Goal: Information Seeking & Learning: Learn about a topic

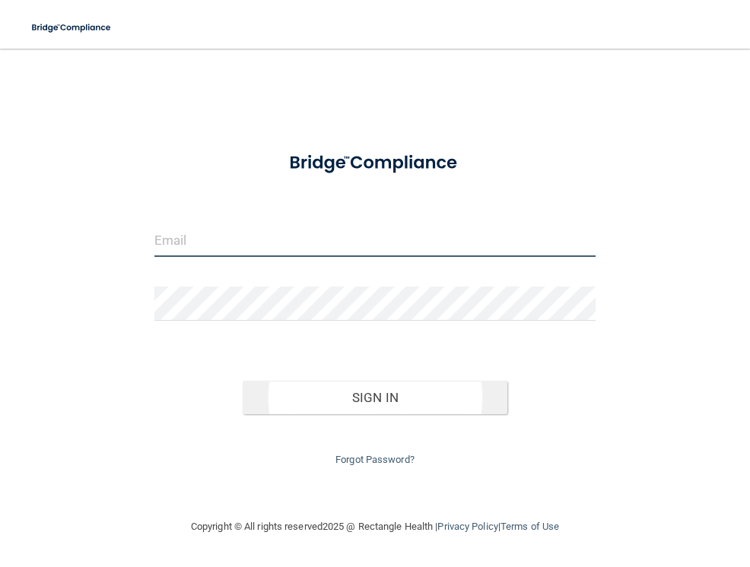
type input "[EMAIL_ADDRESS][DOMAIN_NAME]"
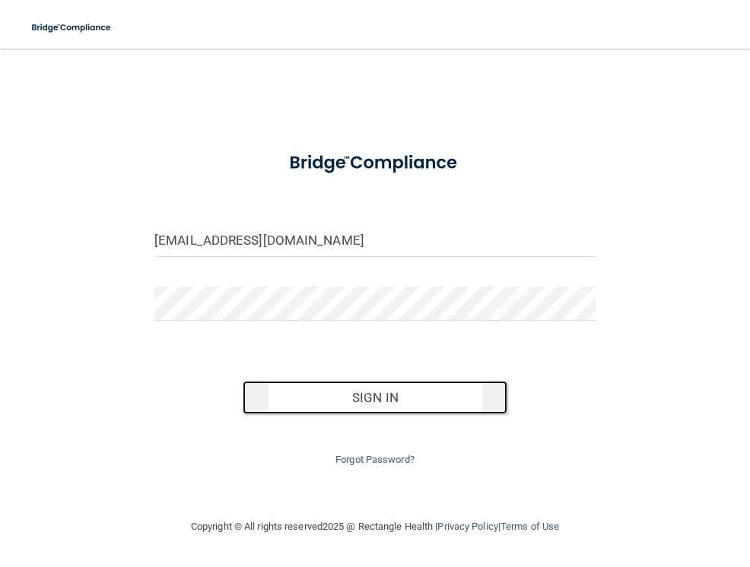
click at [407, 401] on button "Sign In" at bounding box center [374, 397] width 265 height 33
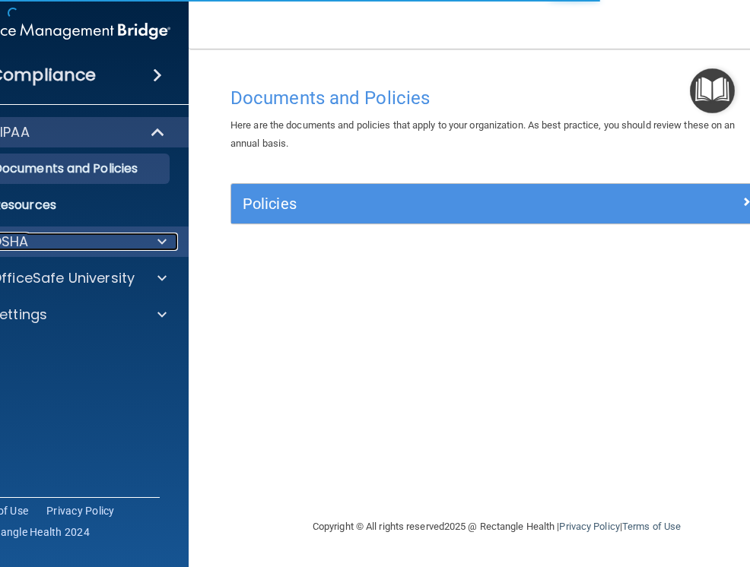
click at [160, 249] on span at bounding box center [161, 242] width 9 height 18
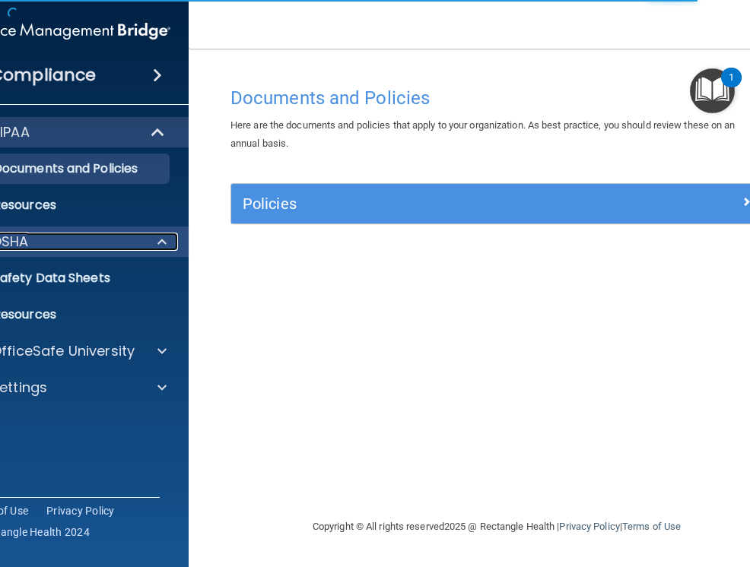
click at [157, 244] on div at bounding box center [160, 242] width 38 height 18
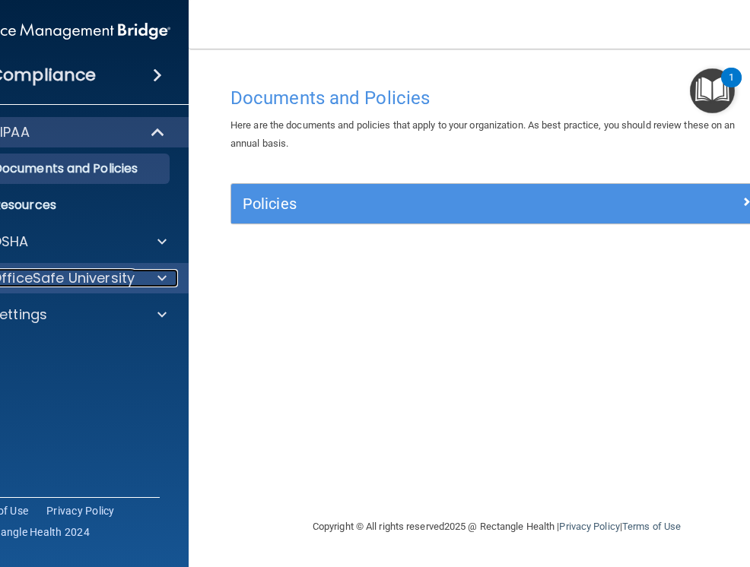
click at [158, 276] on span at bounding box center [161, 278] width 9 height 18
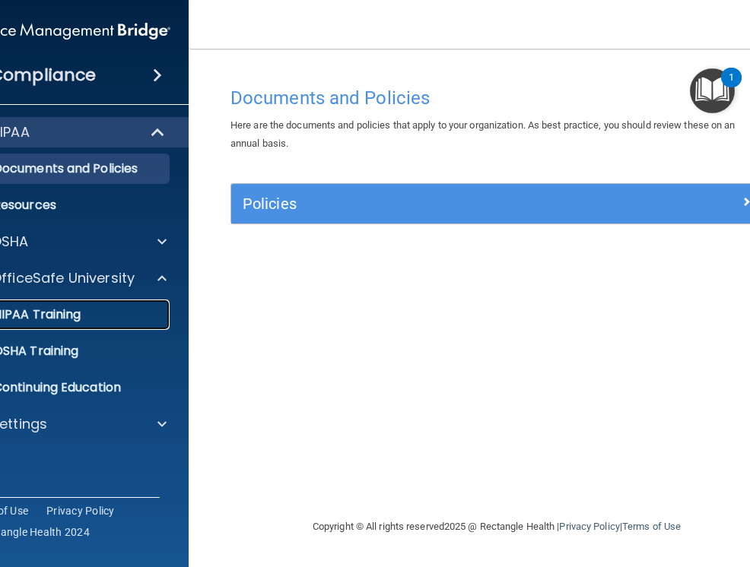
click at [70, 317] on p "HIPAA Training" at bounding box center [17, 314] width 125 height 15
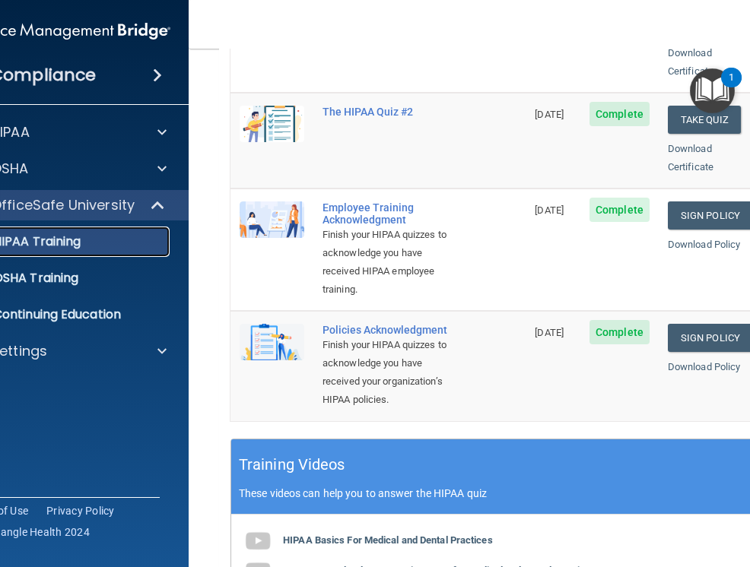
scroll to position [370, 0]
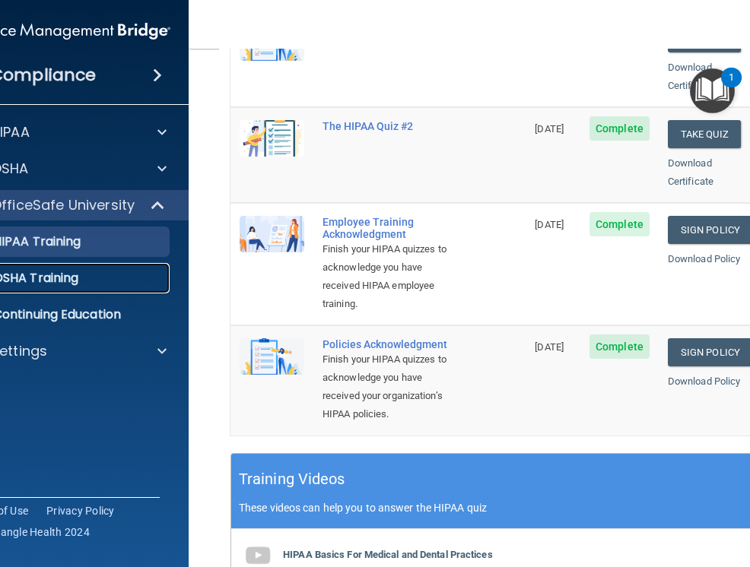
click at [36, 279] on p "OSHA Training" at bounding box center [16, 278] width 123 height 15
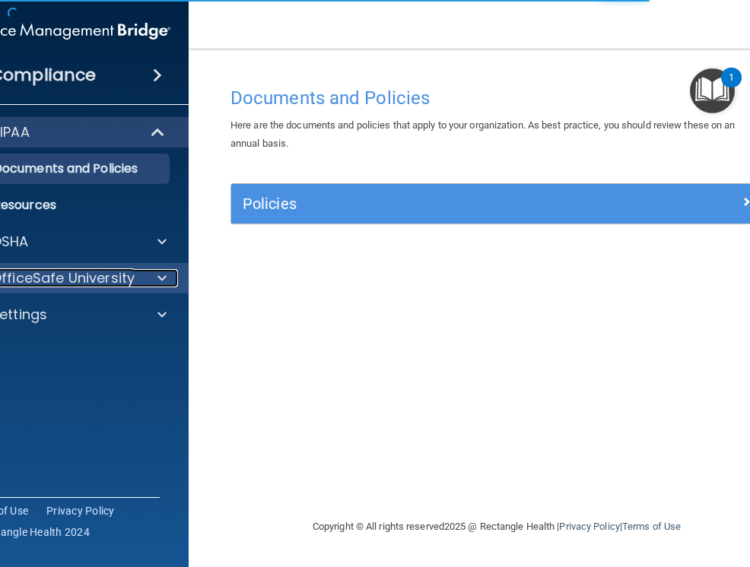
click at [163, 272] on span at bounding box center [161, 278] width 9 height 18
